Goal: Navigation & Orientation: Understand site structure

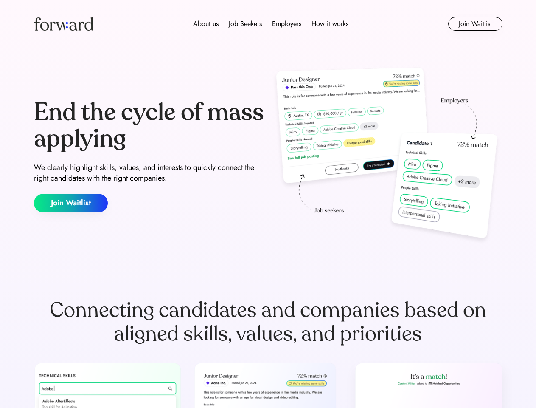
click at [268, 204] on div "End the cycle of mass applying We clearly highlight skills, values, and interes…" at bounding box center [268, 156] width 469 height 183
click at [268, 24] on div "About us Job Seekers Employers How it works" at bounding box center [271, 24] width 335 height 10
click at [64, 24] on img at bounding box center [63, 24] width 59 height 14
click at [271, 24] on div "About us Job Seekers Employers How it works" at bounding box center [271, 24] width 335 height 10
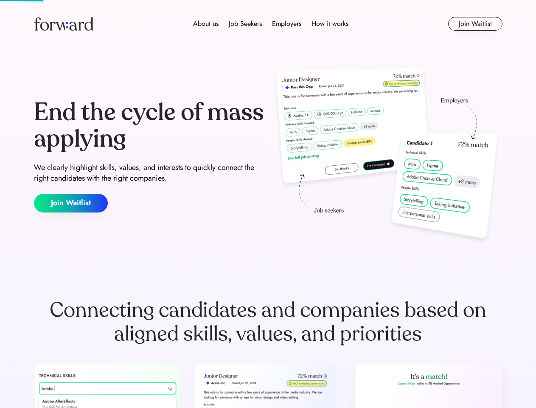
click at [206, 24] on div "About us" at bounding box center [205, 24] width 25 height 10
click at [245, 24] on div "Job Seekers" at bounding box center [245, 24] width 33 height 10
click at [287, 24] on div "Employers" at bounding box center [286, 24] width 29 height 10
click at [329, 24] on div "How it works" at bounding box center [330, 24] width 37 height 10
click at [475, 24] on button "Join Waitlist" at bounding box center [475, 24] width 54 height 14
